Goal: Check status: Check status

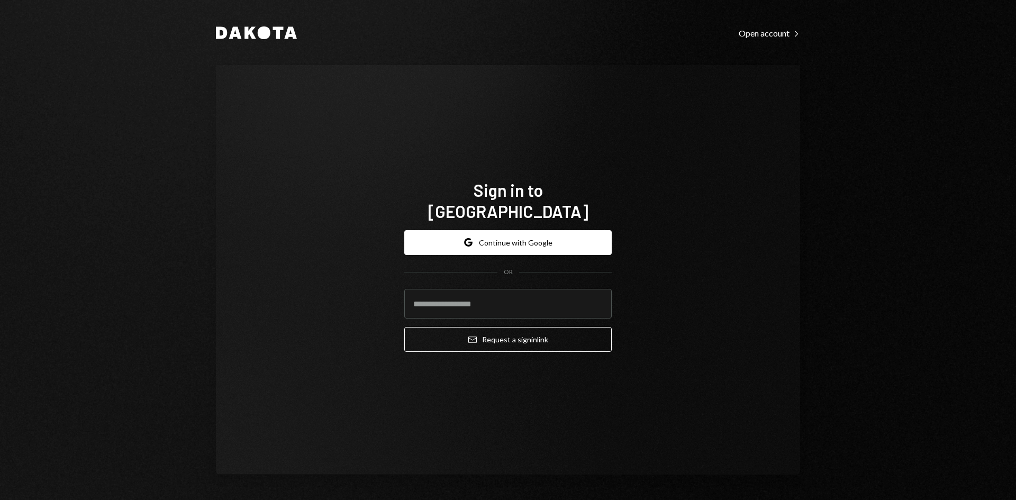
type input "**********"
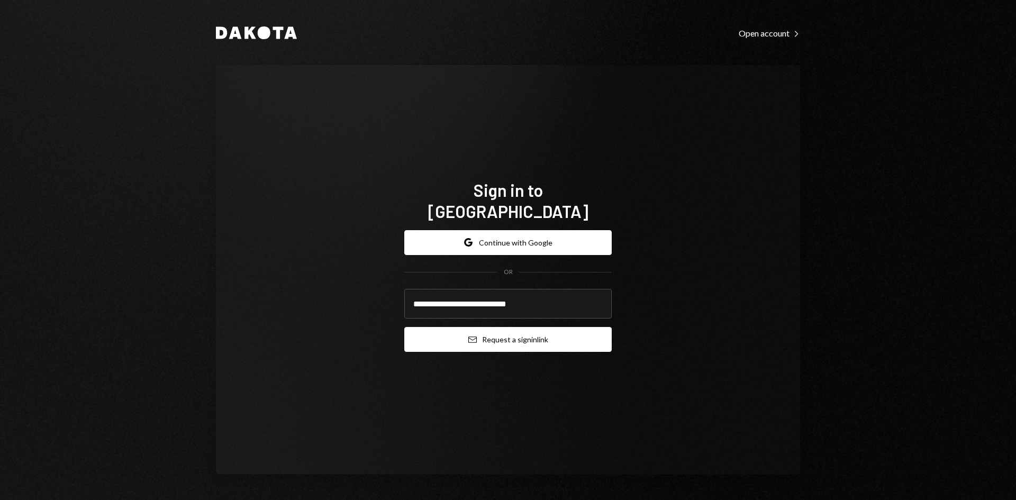
click at [476, 328] on button "Email Request a sign in link" at bounding box center [507, 339] width 207 height 25
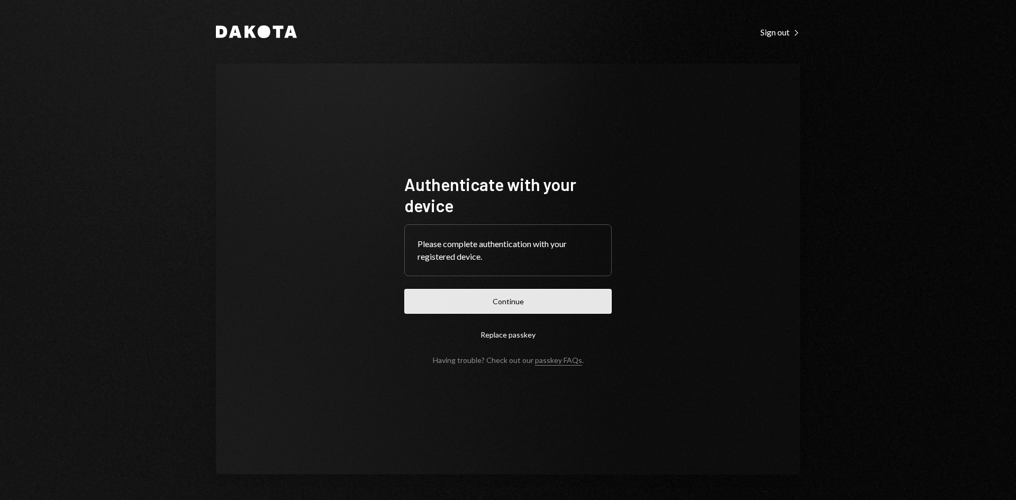
click at [527, 301] on button "Continue" at bounding box center [507, 301] width 207 height 25
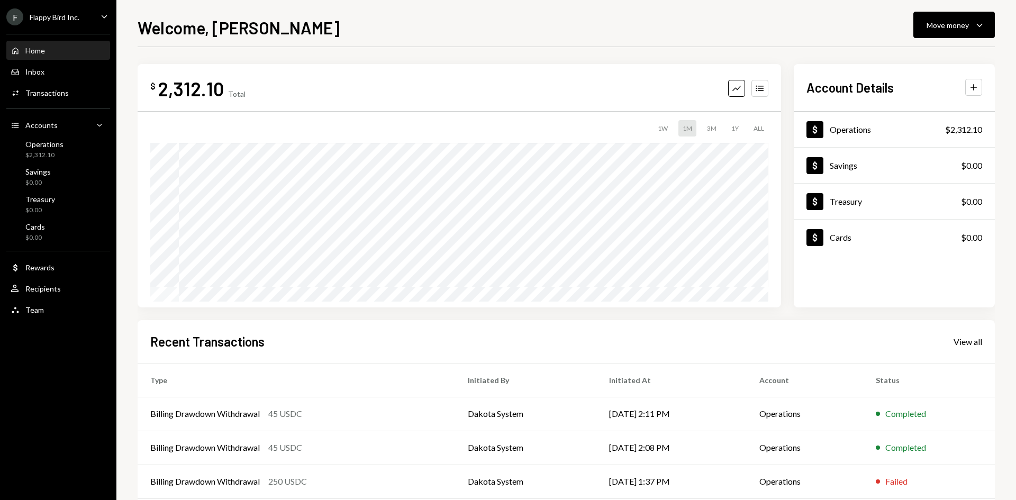
click at [106, 14] on icon "Caret Down" at bounding box center [104, 17] width 12 height 12
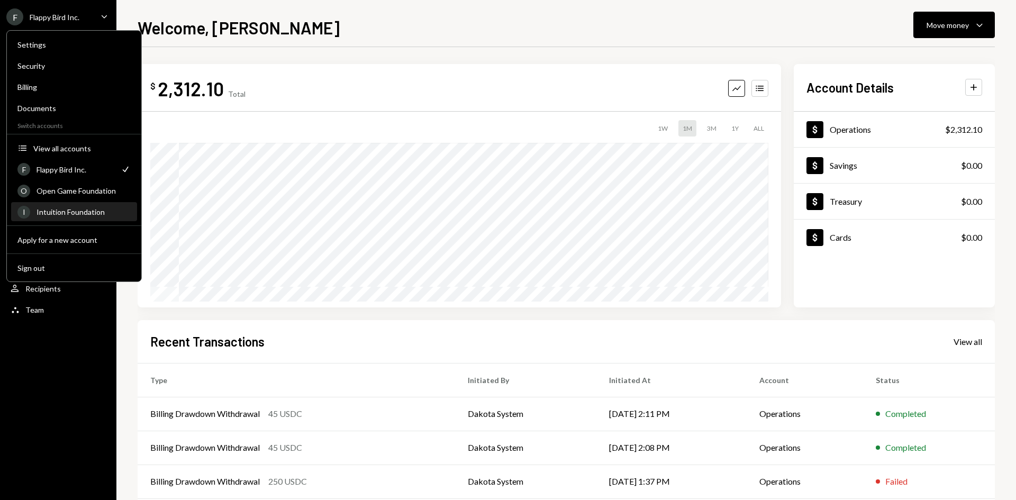
click at [72, 212] on div "Intuition Foundation" at bounding box center [84, 211] width 94 height 9
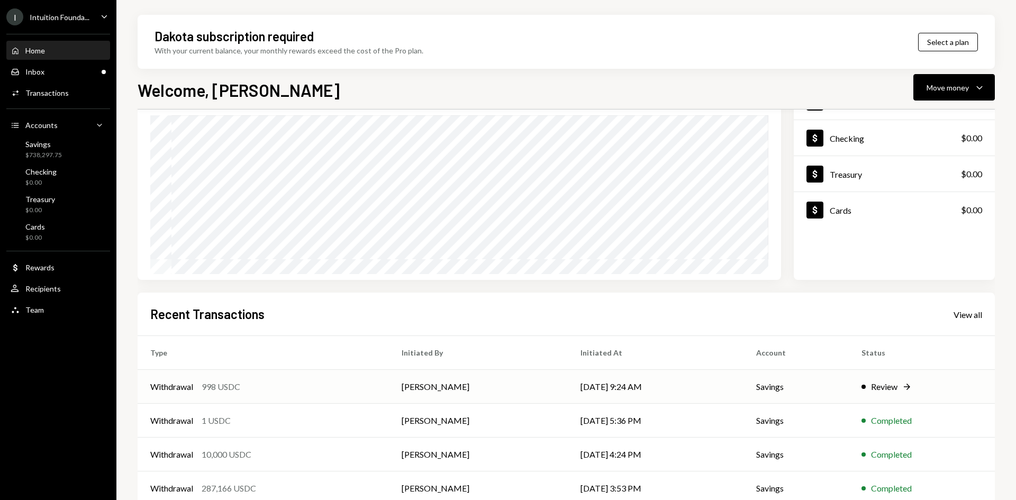
scroll to position [106, 0]
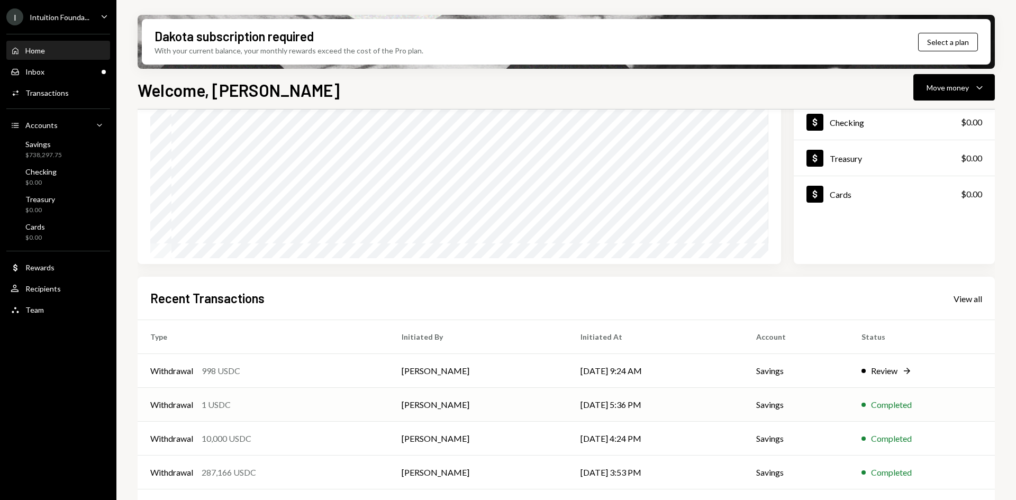
click at [337, 408] on div "Withdrawal 1 USDC" at bounding box center [263, 405] width 226 height 13
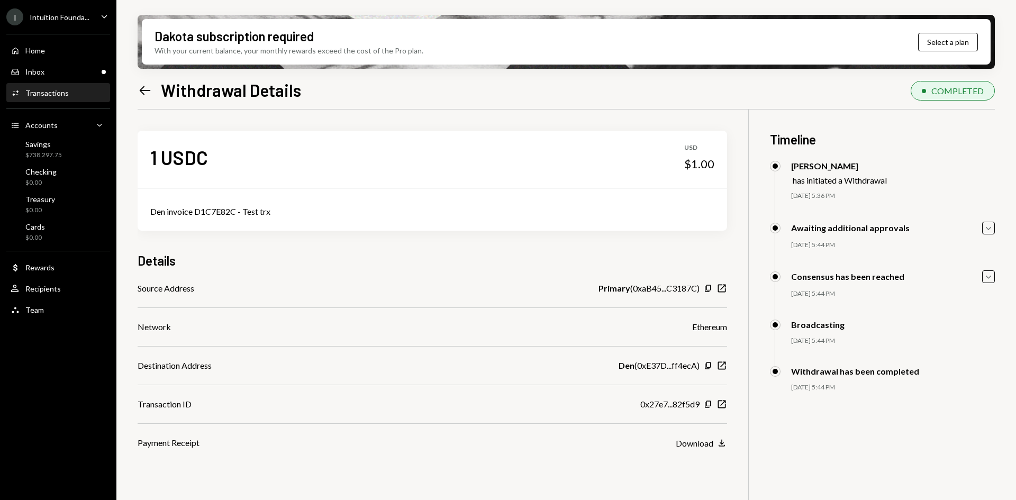
click at [147, 87] on icon "Left Arrow" at bounding box center [145, 90] width 15 height 15
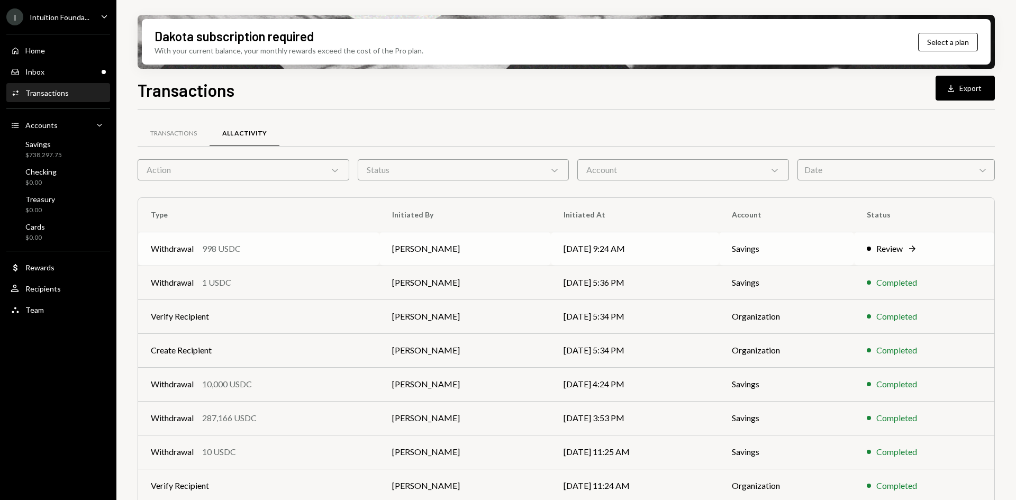
click at [459, 248] on td "[PERSON_NAME]" at bounding box center [464, 249] width 171 height 34
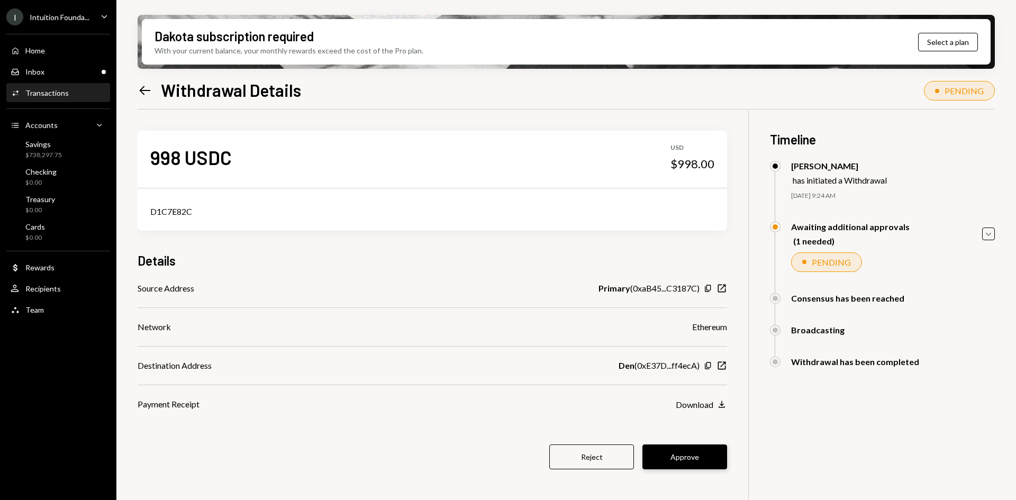
click at [693, 460] on button "Approve" at bounding box center [684, 457] width 85 height 25
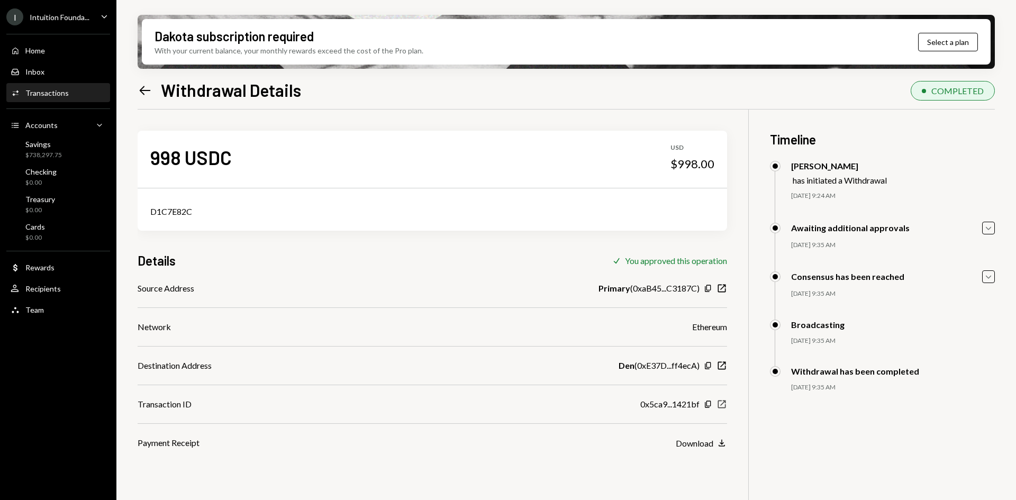
click at [726, 405] on icon "button" at bounding box center [722, 405] width 8 height 8
